Goal: Transaction & Acquisition: Purchase product/service

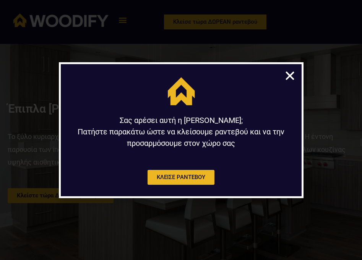
click at [288, 80] on icon "Close" at bounding box center [290, 76] width 12 height 12
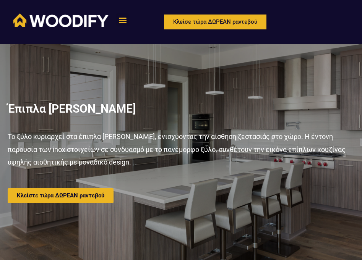
click at [124, 23] on icon "Menu Toggle" at bounding box center [123, 20] width 8 height 8
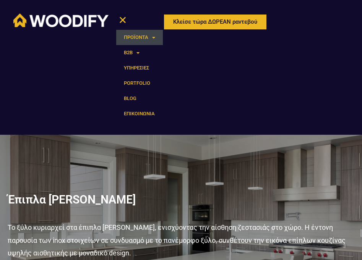
click at [132, 37] on link "ΠΡΟΪΟΝΤΑ" at bounding box center [139, 37] width 47 height 15
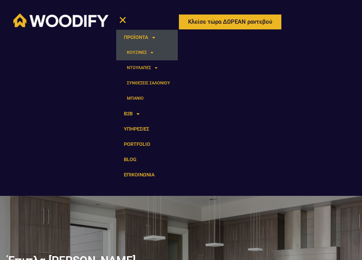
click at [130, 52] on link "ΚΟΥΖΙΝΕΣ" at bounding box center [147, 52] width 62 height 15
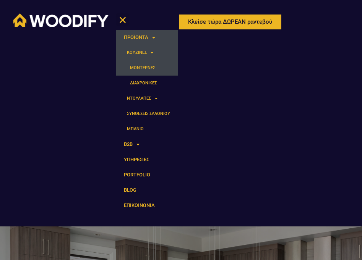
click at [138, 69] on link "ΜΟΝΤΕΡΝΕΣ" at bounding box center [147, 67] width 62 height 15
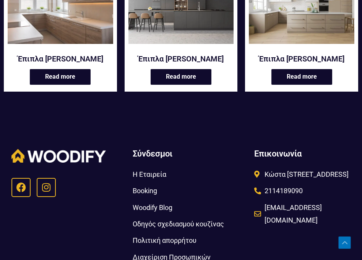
scroll to position [933, 0]
